Goal: Task Accomplishment & Management: Use online tool/utility

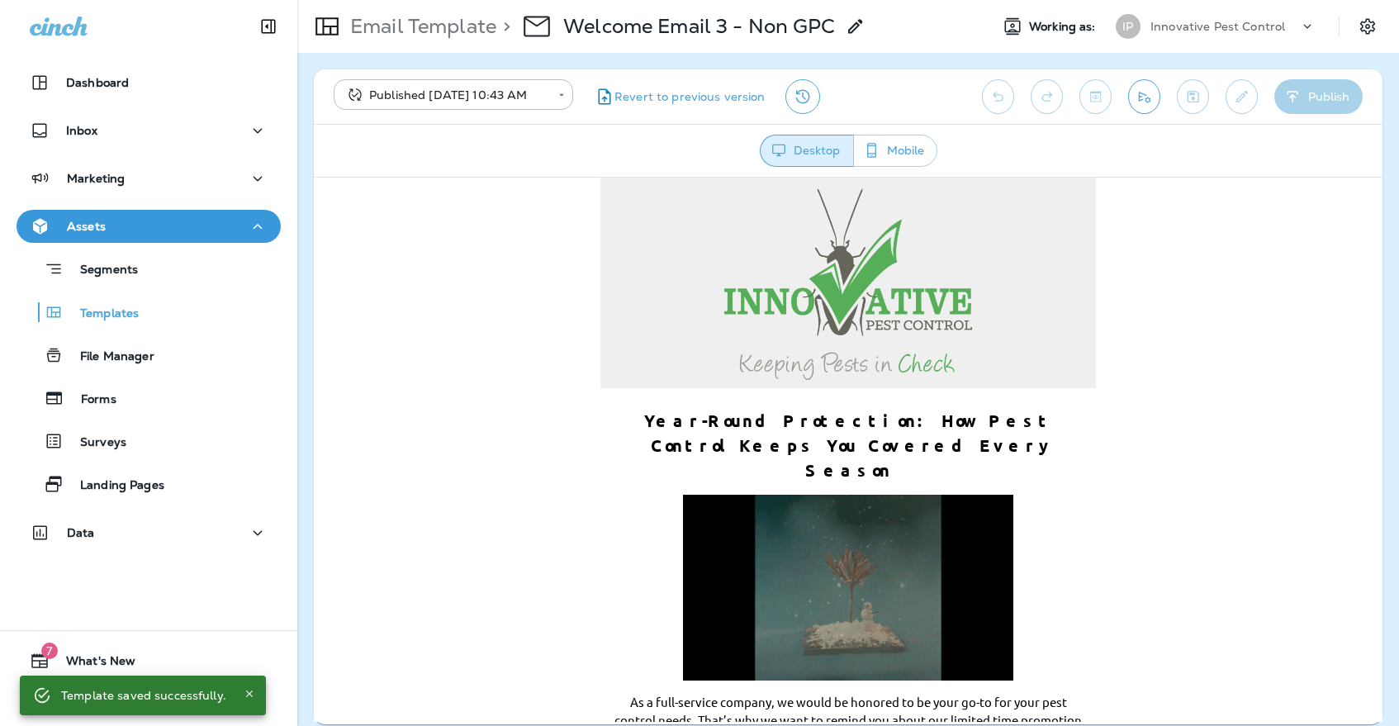
click at [1136, 27] on div "IP" at bounding box center [1127, 26] width 25 height 25
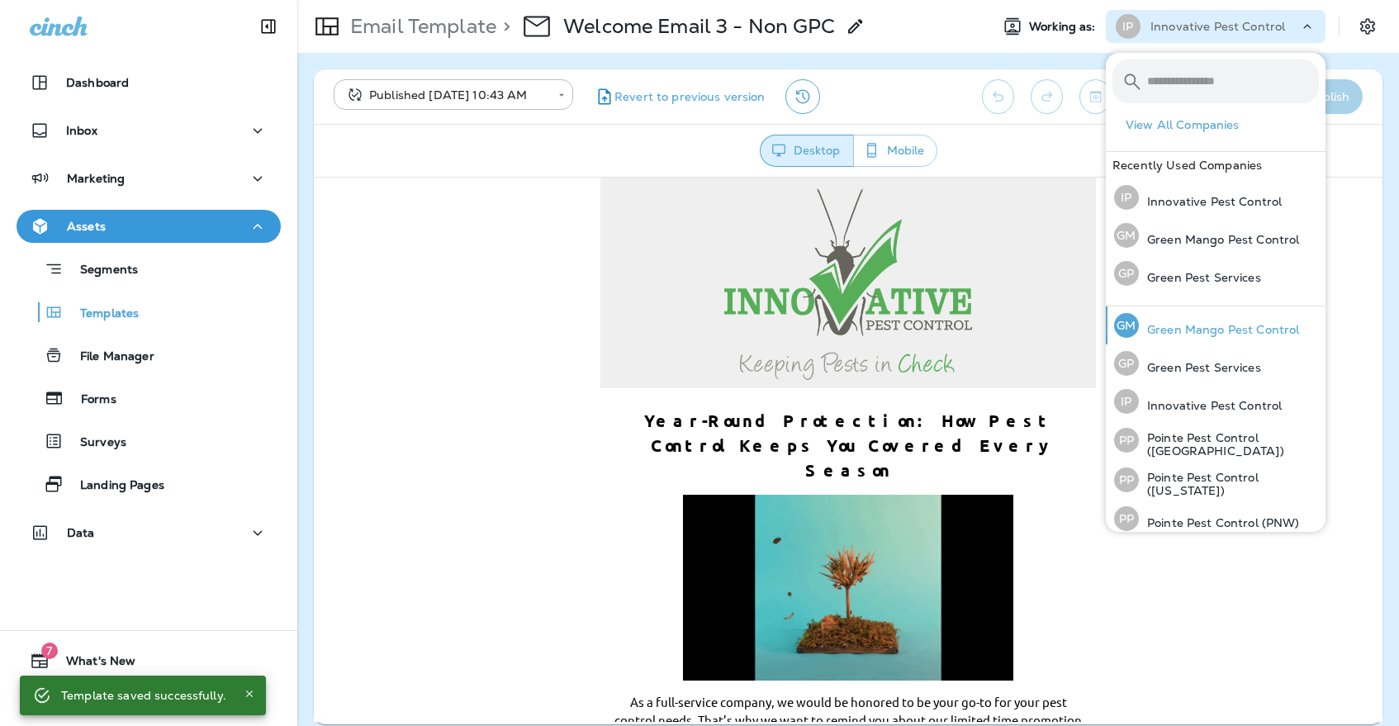
click at [1117, 327] on div "GM" at bounding box center [1126, 325] width 25 height 25
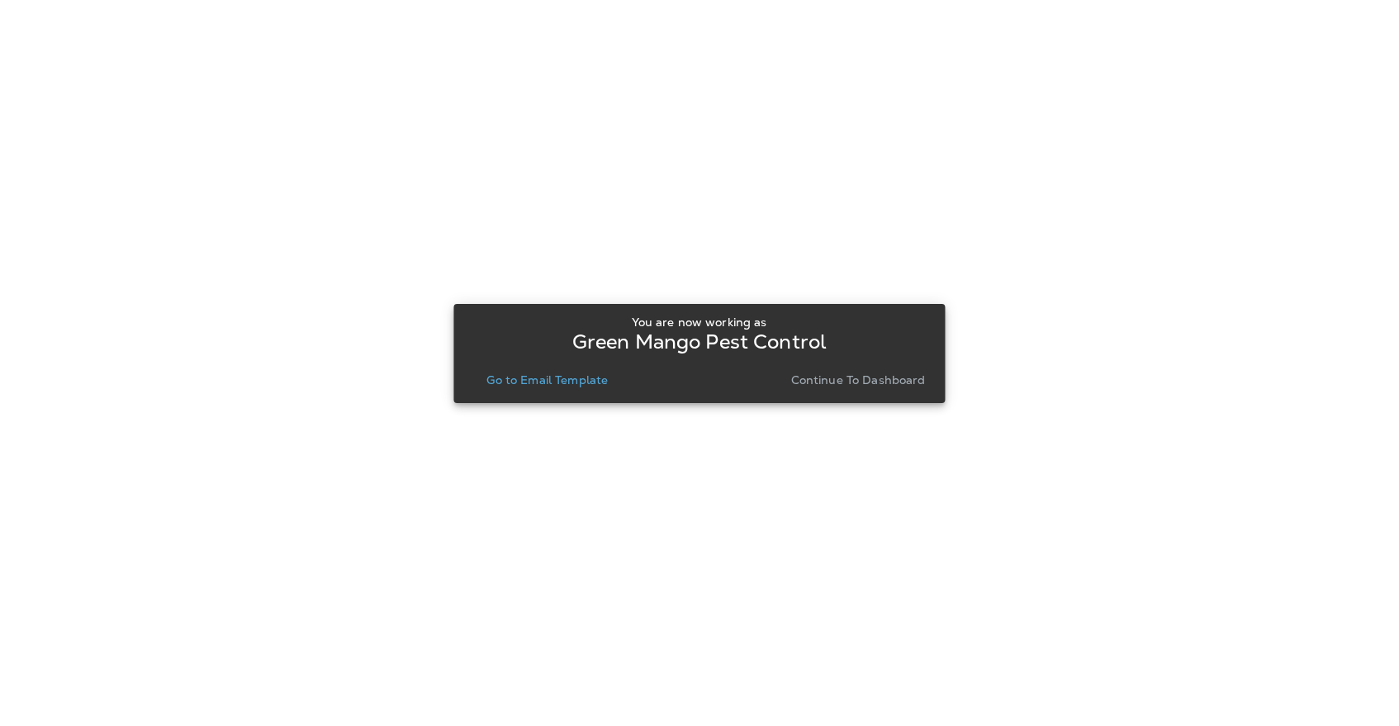
click at [587, 376] on p "Go to Email Template" at bounding box center [546, 379] width 121 height 13
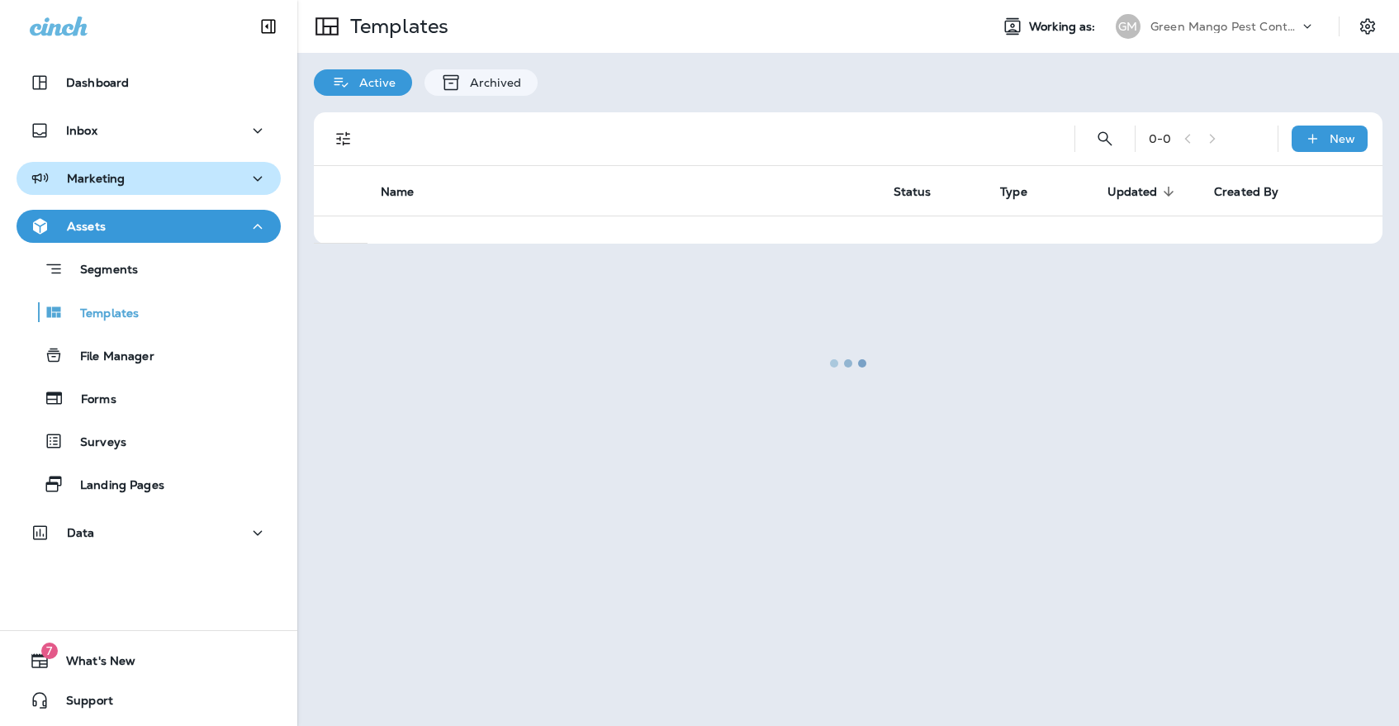
click at [234, 191] on button "Marketing" at bounding box center [149, 178] width 264 height 33
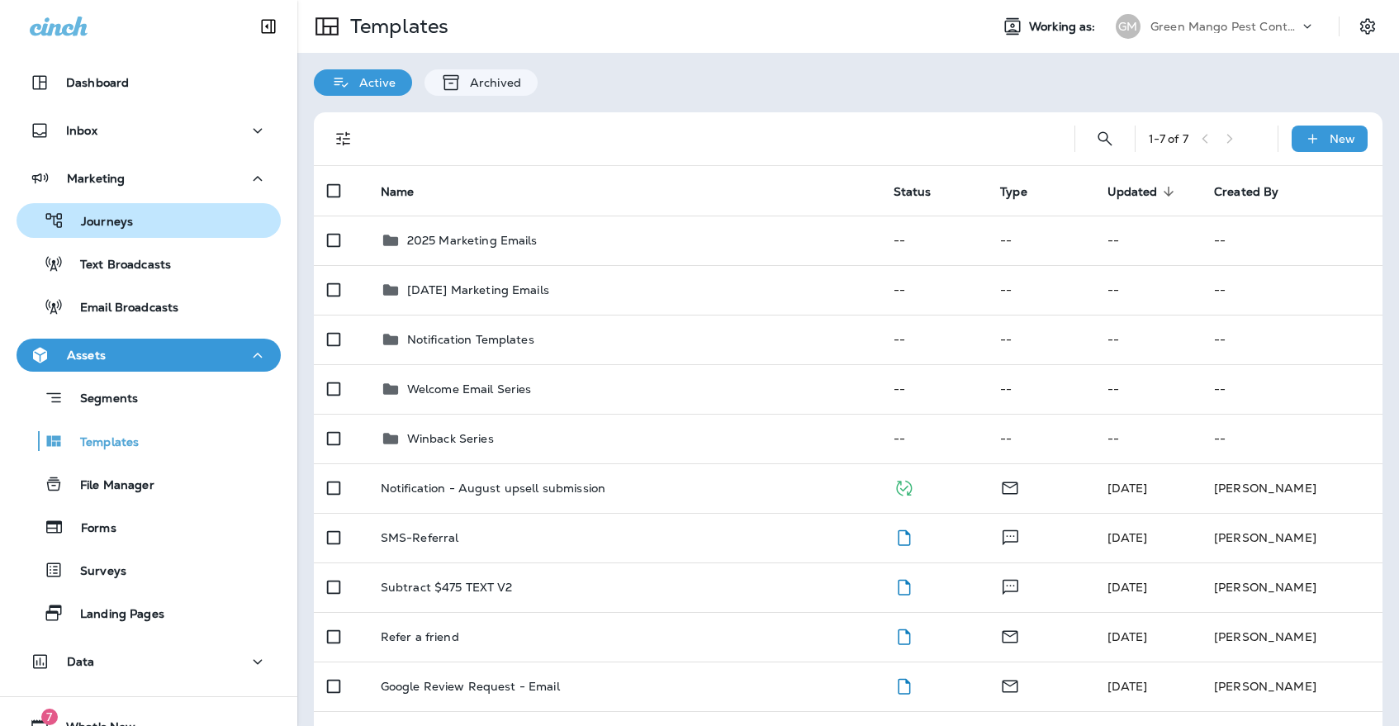
click at [225, 213] on div "Journeys" at bounding box center [148, 220] width 251 height 25
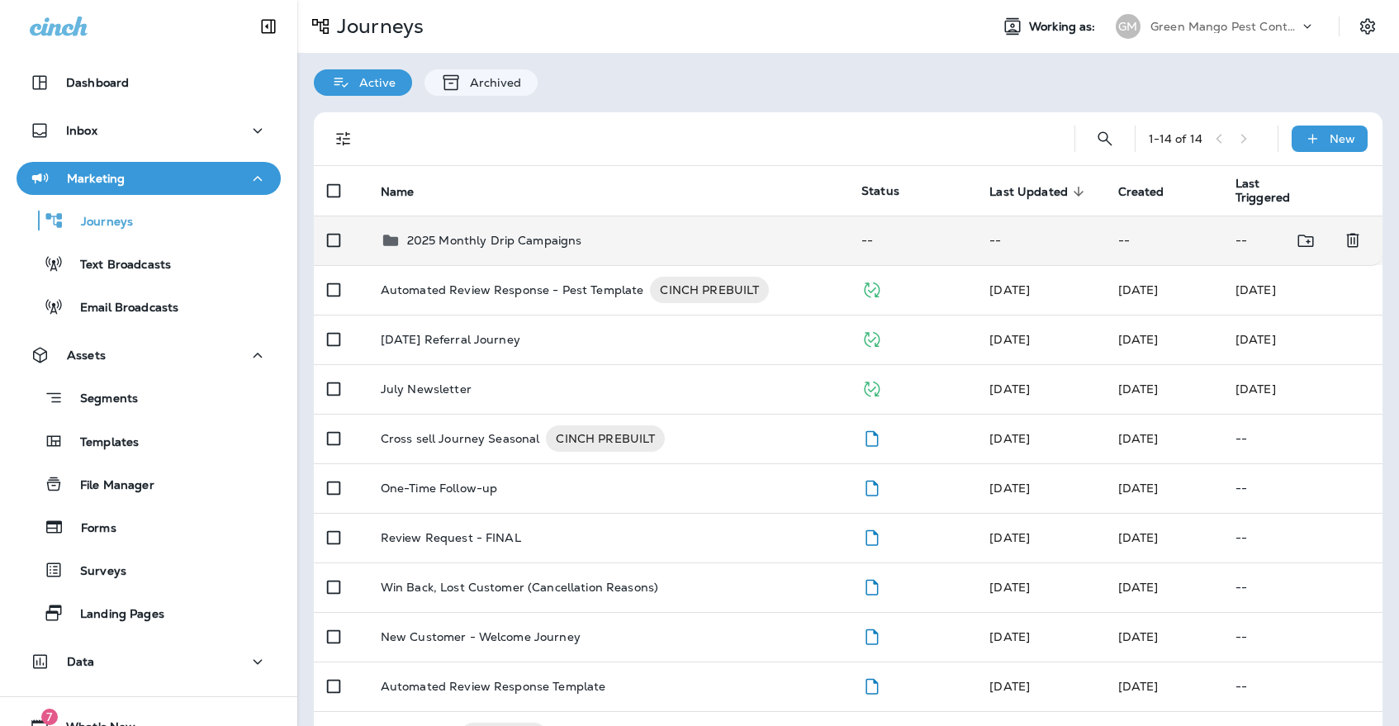
click at [566, 241] on td "2025 Monthly Drip Campaigns" at bounding box center [607, 241] width 481 height 50
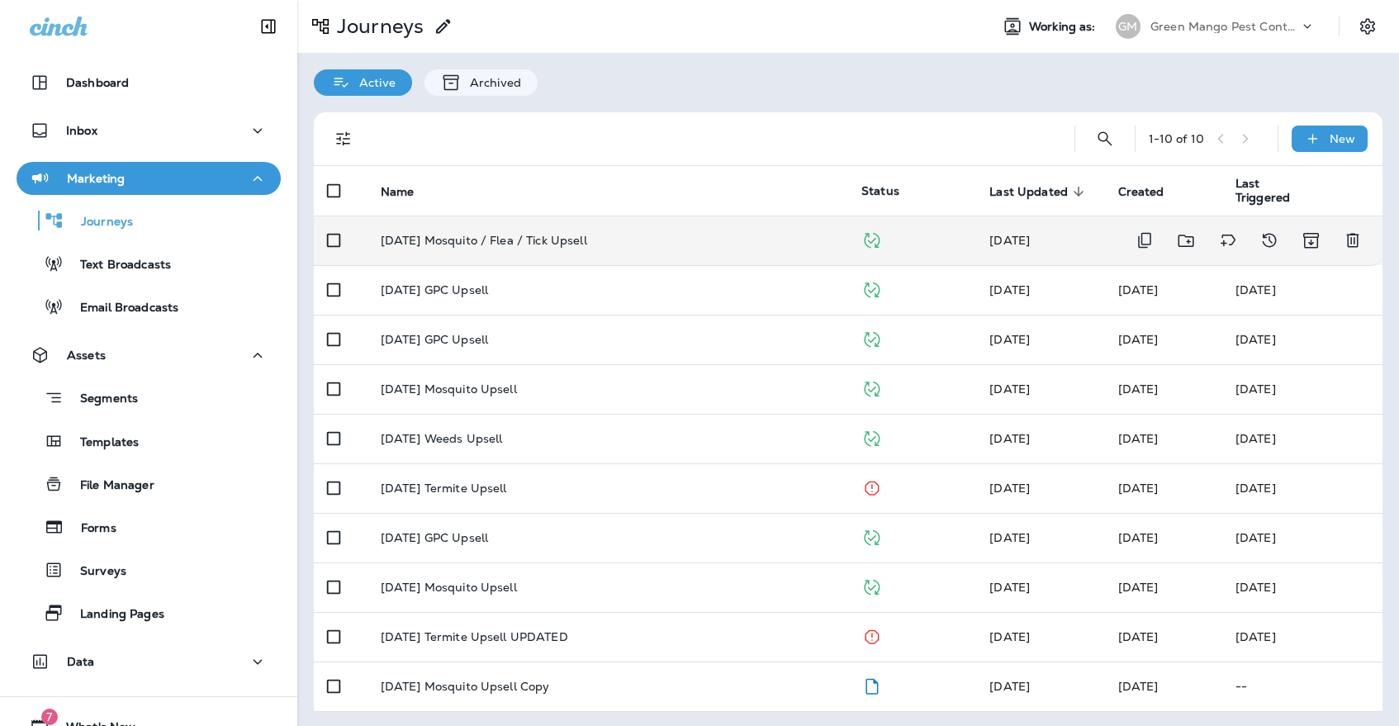
click at [571, 234] on p "[DATE] Mosquito / Flea / Tick Upsell" at bounding box center [484, 240] width 206 height 13
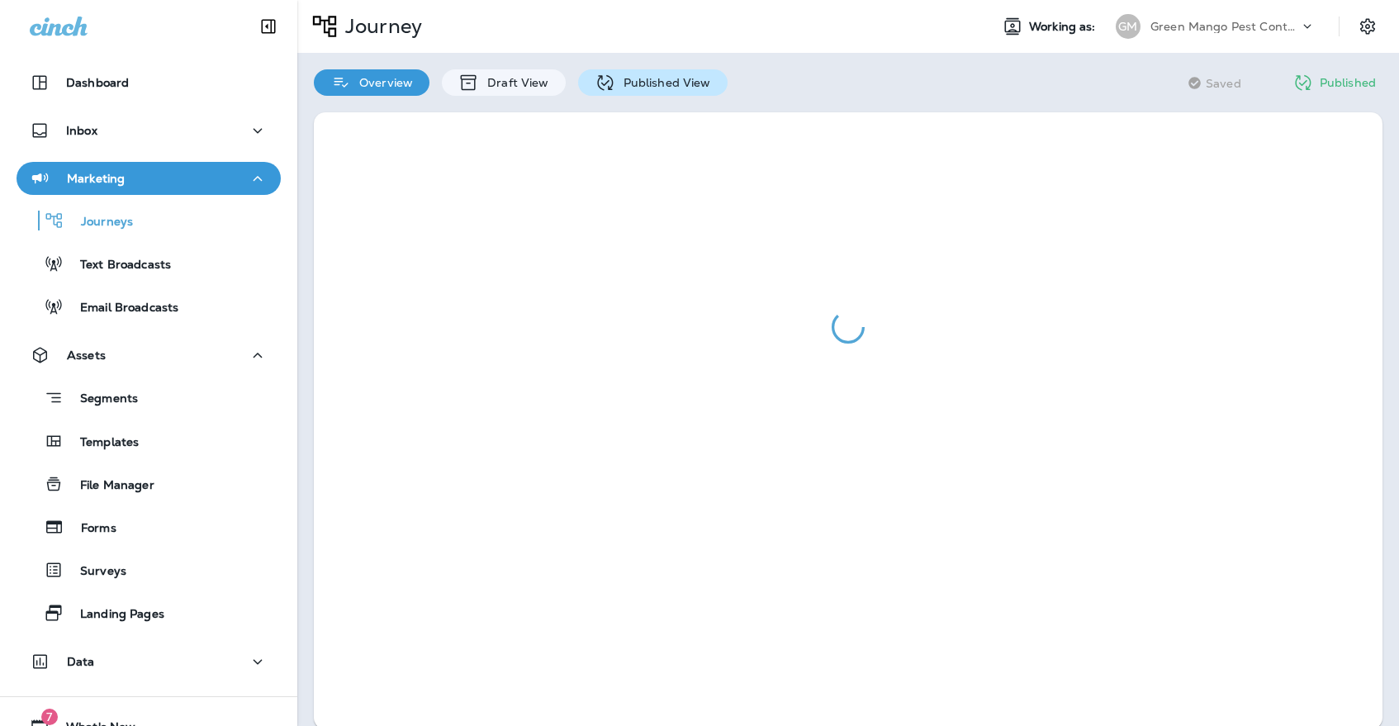
click at [638, 83] on p "Published View" at bounding box center [663, 82] width 96 height 13
